Goal: Find contact information: Find contact information

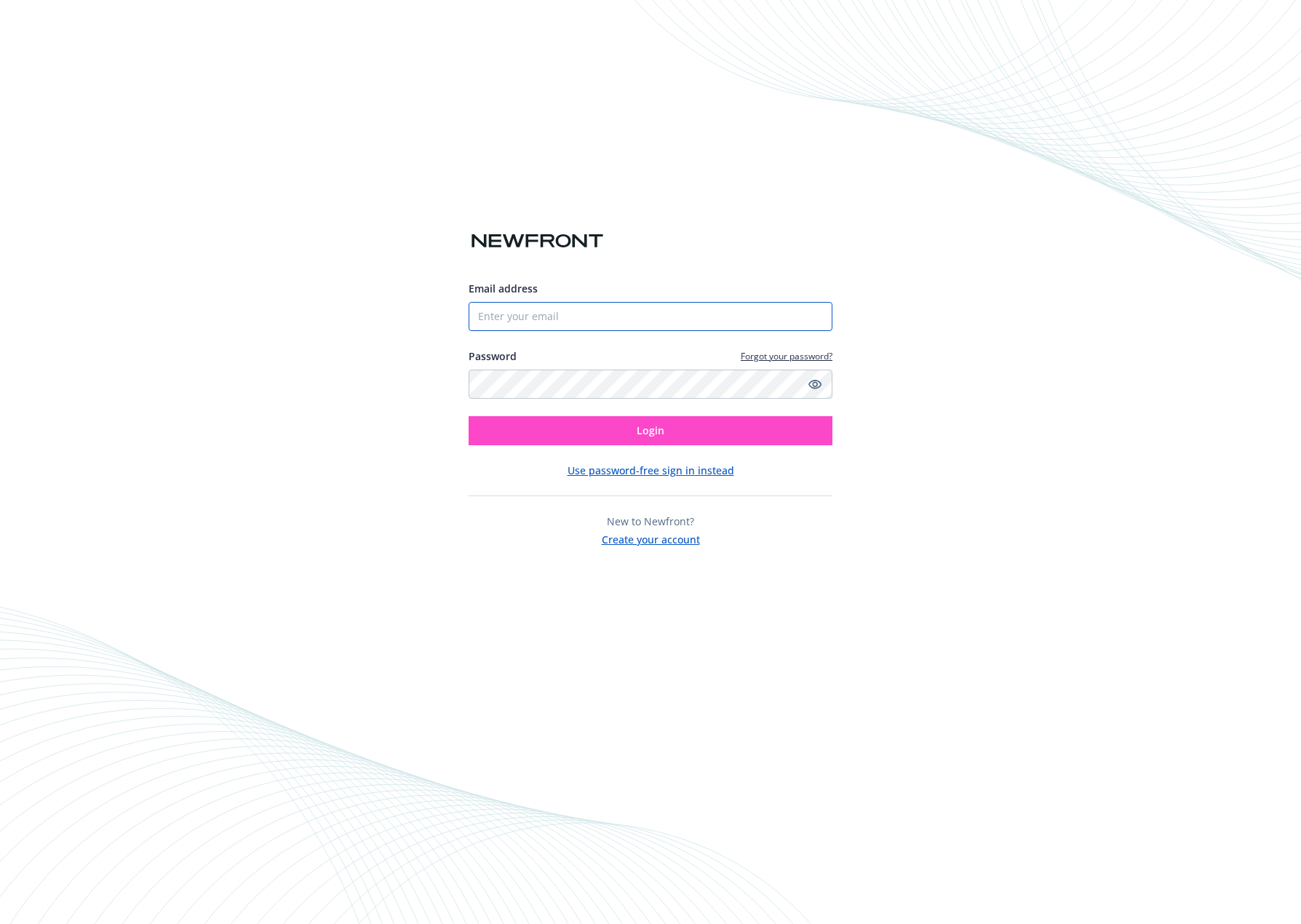
type input "[PERSON_NAME][EMAIL_ADDRESS][DOMAIN_NAME]"
click at [678, 434] on button "Login" at bounding box center [650, 431] width 364 height 29
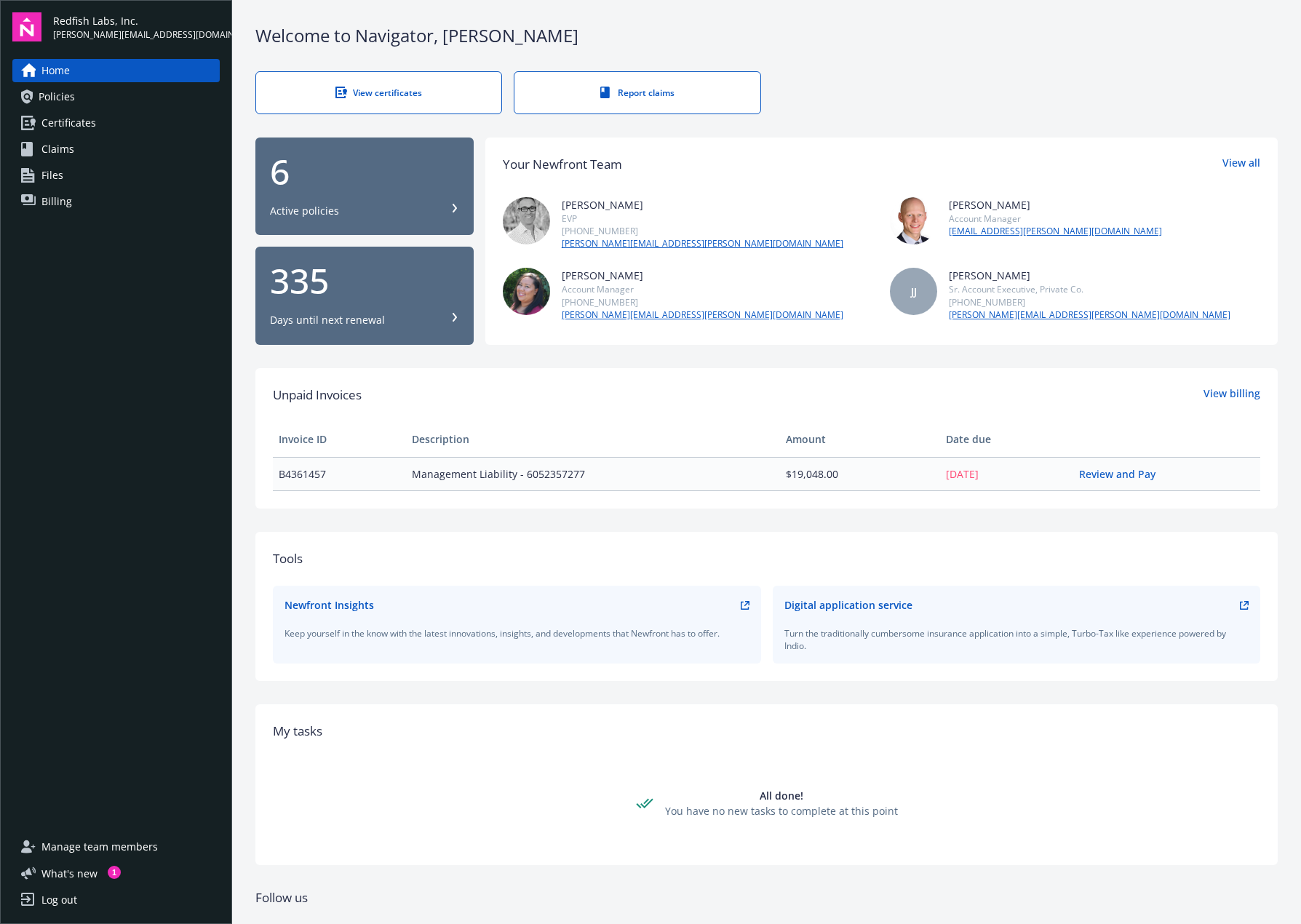
click at [571, 271] on div "[PERSON_NAME]" at bounding box center [702, 276] width 282 height 16
copy div "[PERSON_NAME]"
